Goal: Find specific page/section: Find specific page/section

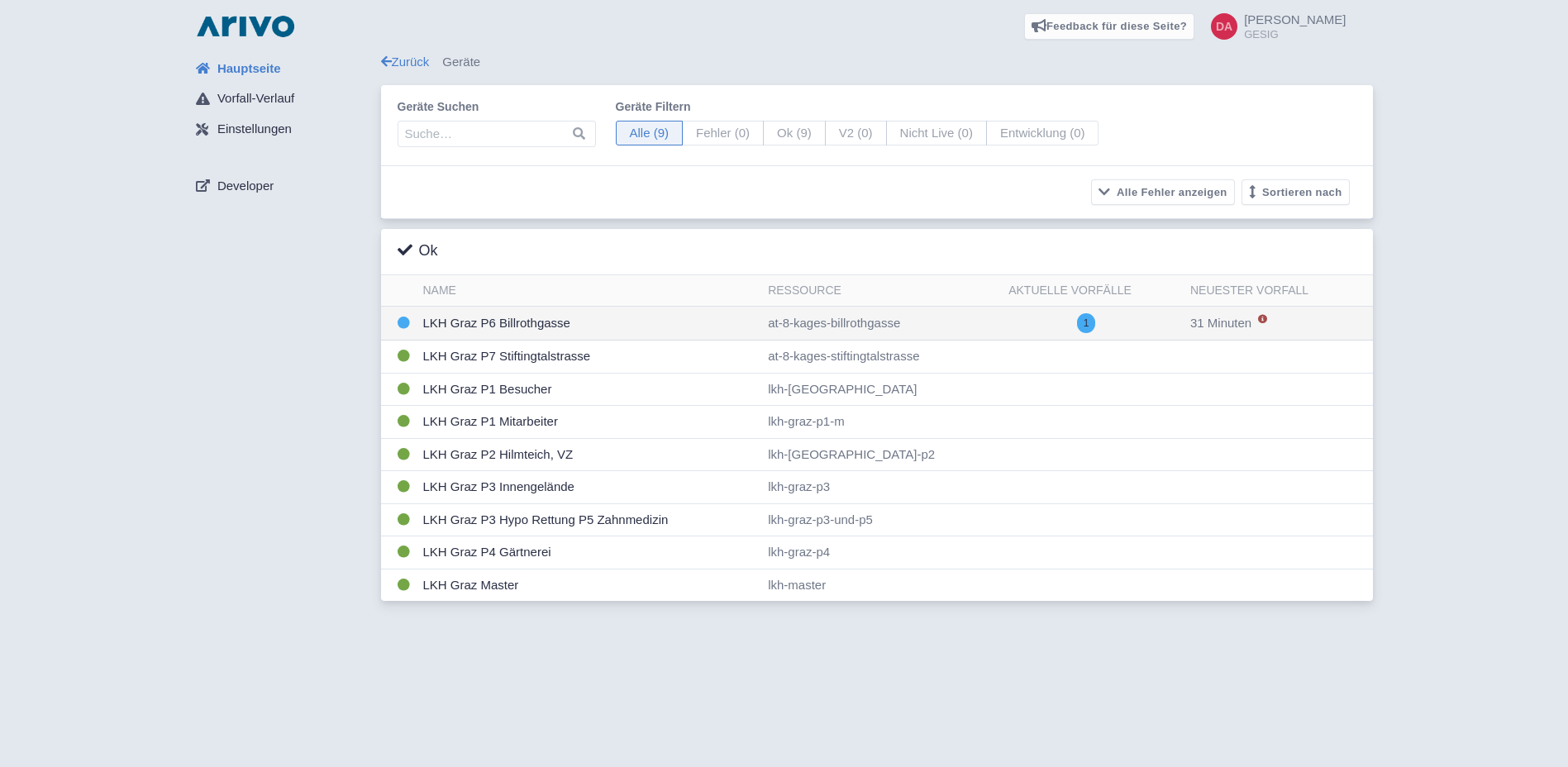
click at [706, 309] on td "LKH Graz P6 Billrothgasse" at bounding box center [588, 324] width 345 height 34
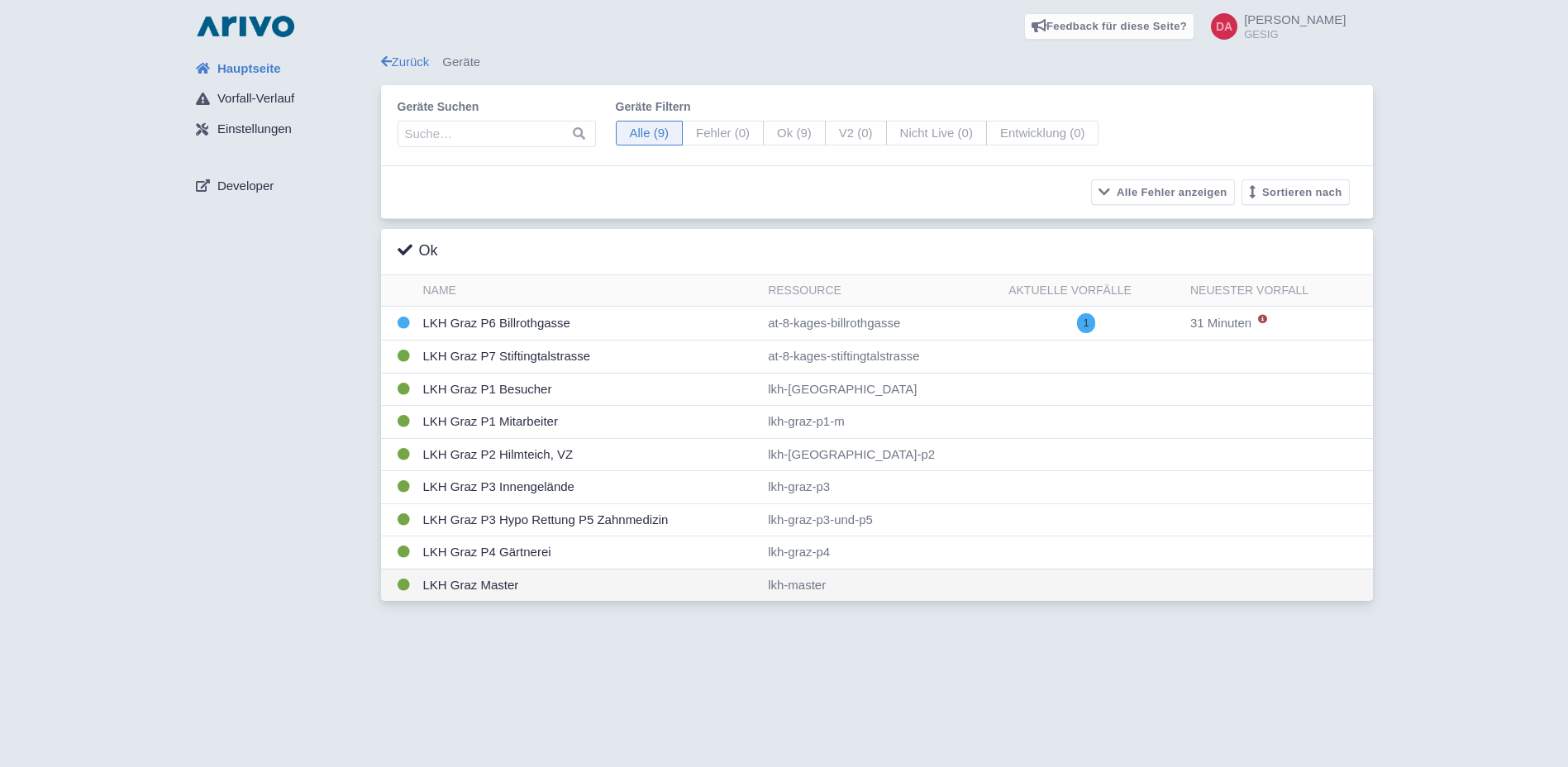
click at [621, 581] on td "LKH Graz Master" at bounding box center [588, 585] width 345 height 32
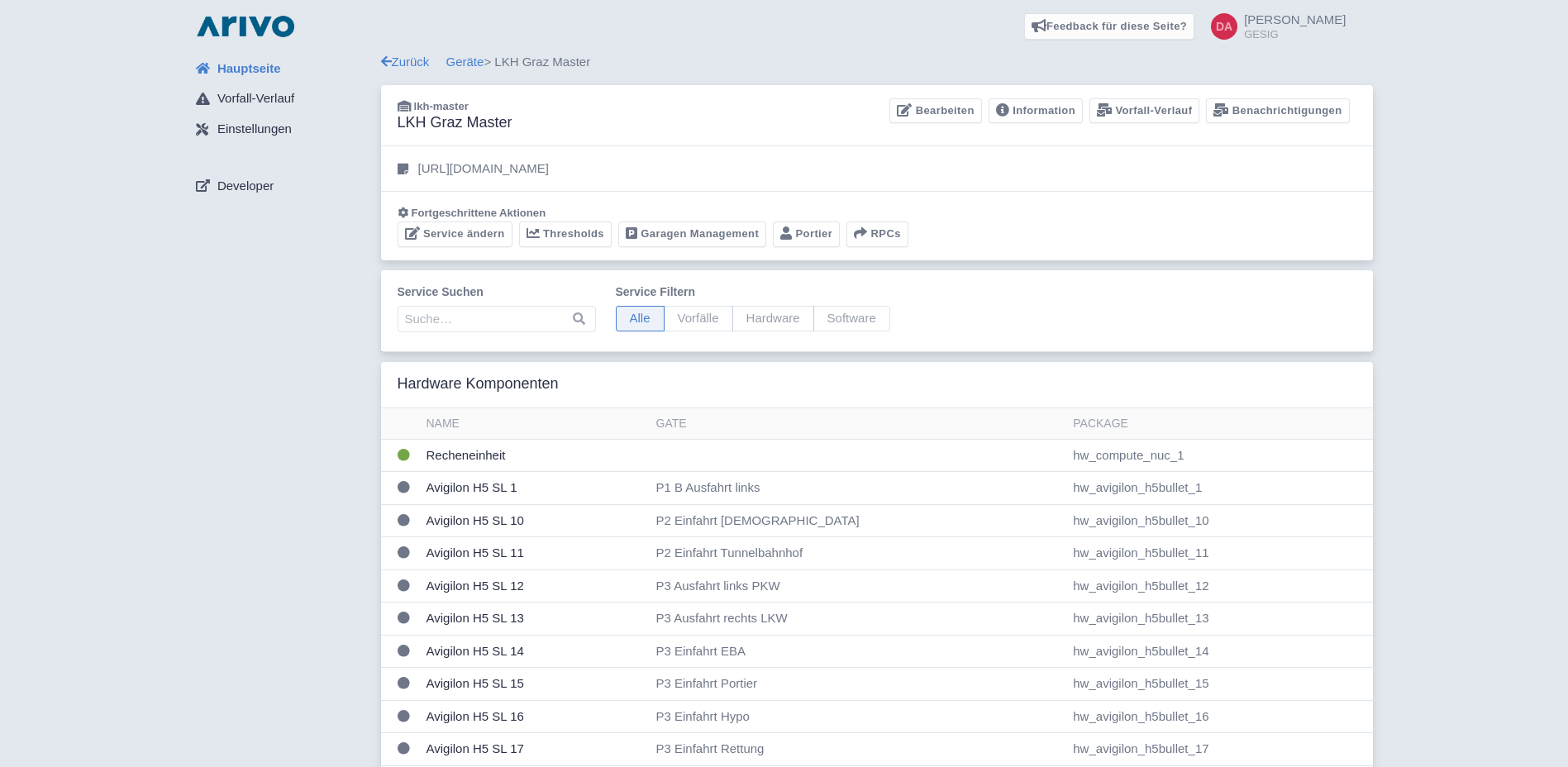
click at [705, 253] on div "Fortgeschrittene Aktionen Service ändern Thresholds Garagen Management [GEOGRAP…" at bounding box center [876, 225] width 991 height 68
click at [708, 241] on link "Garagen Management" at bounding box center [692, 234] width 148 height 26
